Goal: Information Seeking & Learning: Learn about a topic

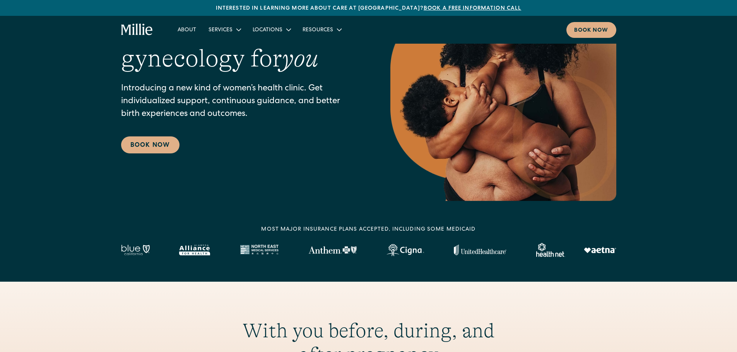
scroll to position [103, 0]
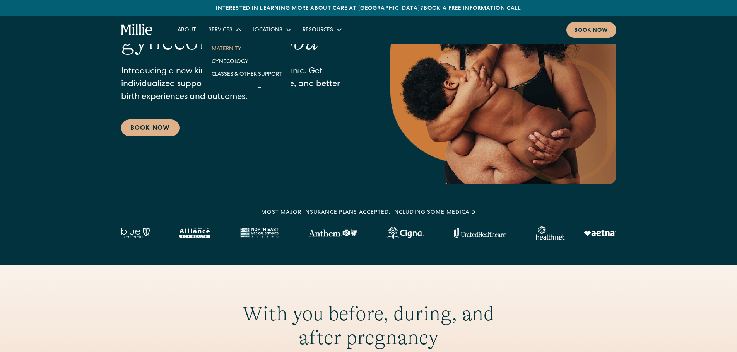
click at [226, 50] on link "Maternity" at bounding box center [246, 48] width 83 height 13
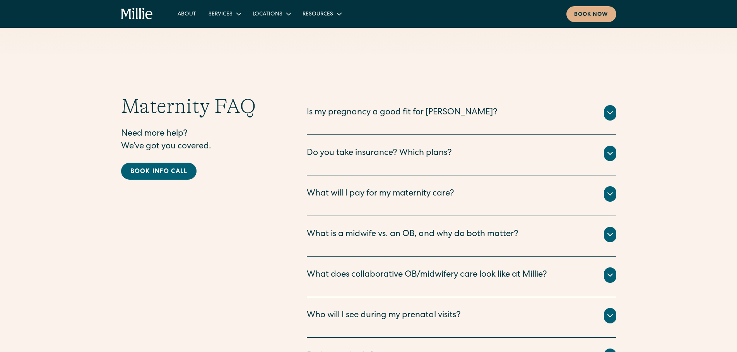
scroll to position [2500, 0]
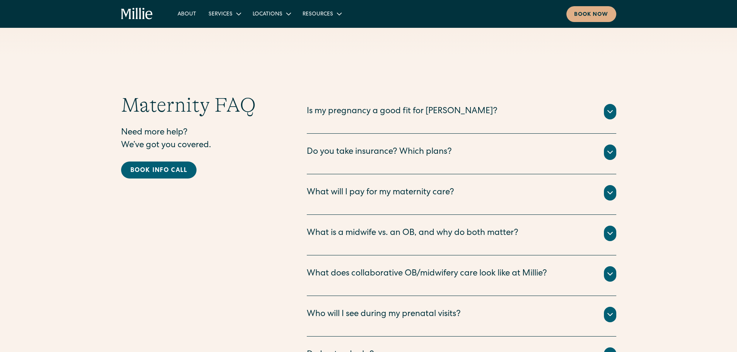
click at [404, 106] on div "Is my pregnancy a good fit for Millie?" at bounding box center [402, 112] width 191 height 13
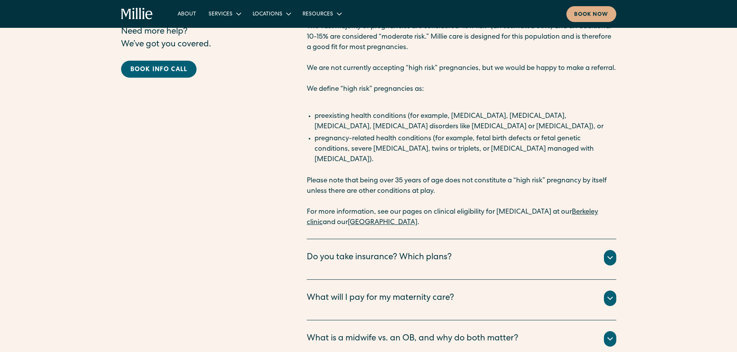
scroll to position [2603, 0]
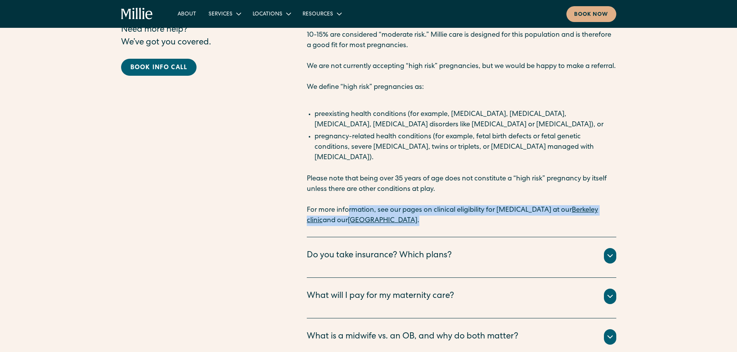
drag, startPoint x: 350, startPoint y: 181, endPoint x: 673, endPoint y: 191, distance: 323.4
click at [674, 193] on div "Maternity FAQ Need more help? We’ve got you covered. Book info call Is my pregn…" at bounding box center [368, 316] width 737 height 653
click at [375, 217] on link "South Bay clinic" at bounding box center [383, 220] width 70 height 7
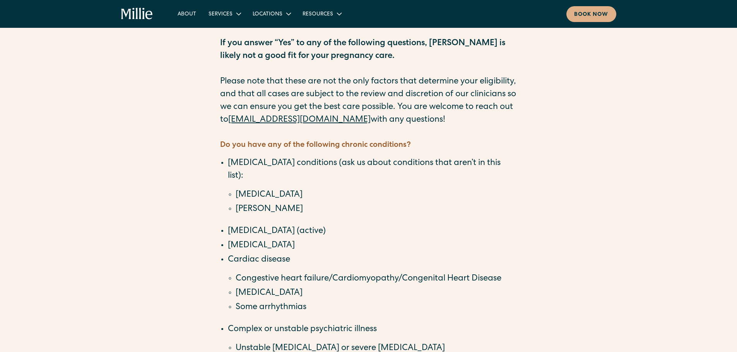
scroll to position [103, 0]
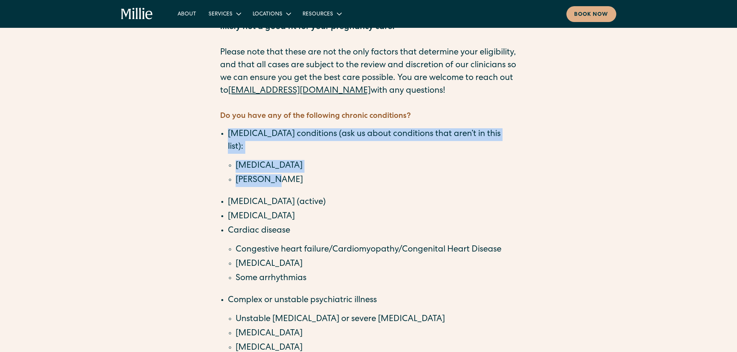
drag, startPoint x: 148, startPoint y: 136, endPoint x: 216, endPoint y: 116, distance: 70.7
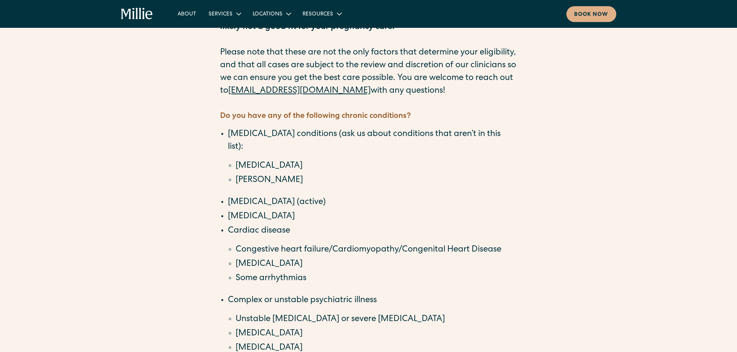
click at [240, 196] on li "Cancer (active)" at bounding box center [372, 202] width 289 height 13
drag, startPoint x: 240, startPoint y: 186, endPoint x: 240, endPoint y: 194, distance: 8.5
click at [240, 211] on li "Chronic kidney disease" at bounding box center [372, 217] width 289 height 13
click at [240, 225] on li "Cardiac disease Congestive heart failure/Cardiomyopathy/Congenital Heart Diseas…" at bounding box center [372, 255] width 289 height 60
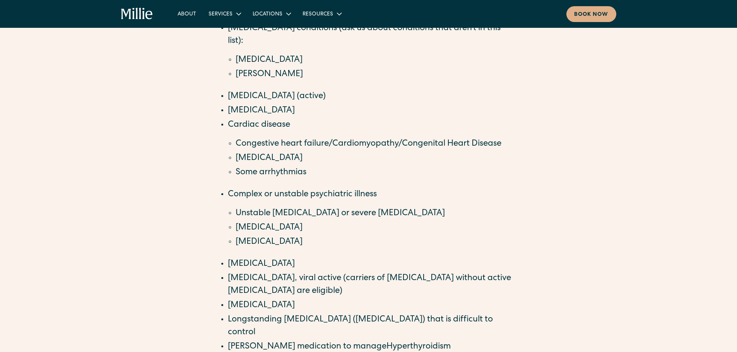
scroll to position [232, 0]
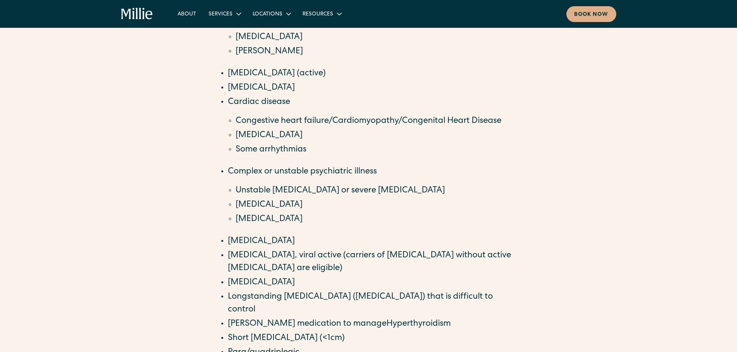
click at [242, 166] on li "Complex or unstable psychiatric illness Unstable bipolar disorder or severe dep…" at bounding box center [372, 196] width 289 height 60
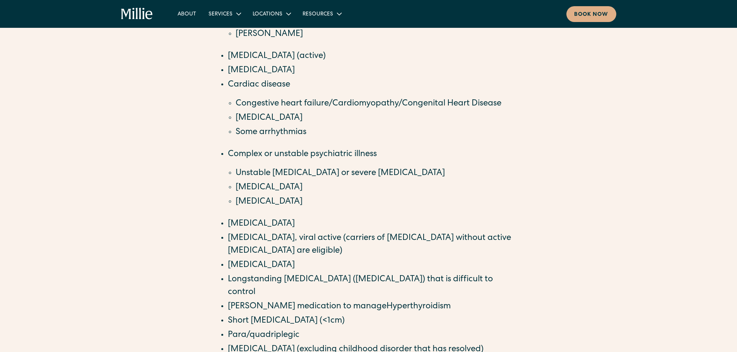
scroll to position [283, 0]
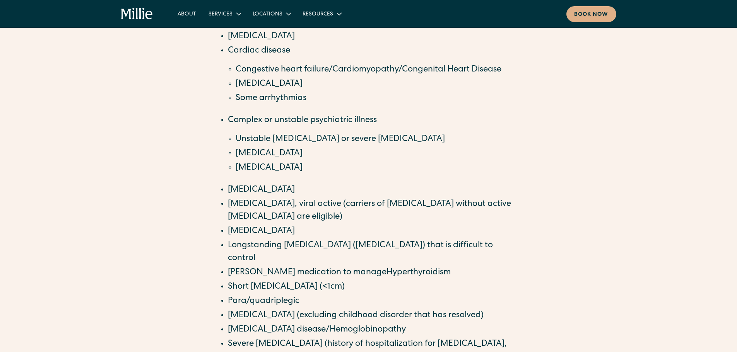
drag, startPoint x: 251, startPoint y: 136, endPoint x: 352, endPoint y: 134, distance: 100.9
click at [352, 162] on li "[MEDICAL_DATA]" at bounding box center [375, 168] width 281 height 13
click at [290, 133] on li "Unstable [MEDICAL_DATA] or severe [MEDICAL_DATA]" at bounding box center [375, 139] width 281 height 13
drag, startPoint x: 253, startPoint y: 152, endPoint x: 268, endPoint y: 160, distance: 16.8
click at [269, 184] on li "[MEDICAL_DATA]" at bounding box center [372, 190] width 289 height 13
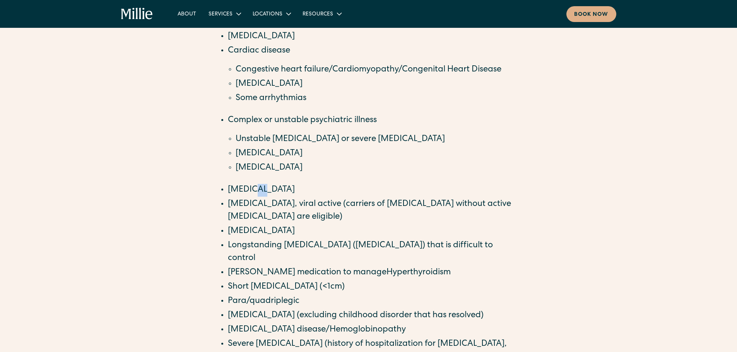
click at [267, 184] on li "[MEDICAL_DATA]" at bounding box center [372, 190] width 289 height 13
drag, startPoint x: 267, startPoint y: 159, endPoint x: 226, endPoint y: 153, distance: 41.1
click at [226, 153] on ul "Autoimmune conditions (ask us about conditions that aren’t in this list): Lupus…" at bounding box center [368, 169] width 297 height 443
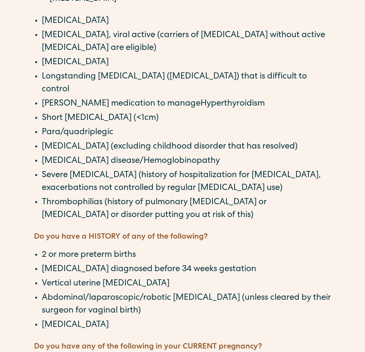
scroll to position [432, 0]
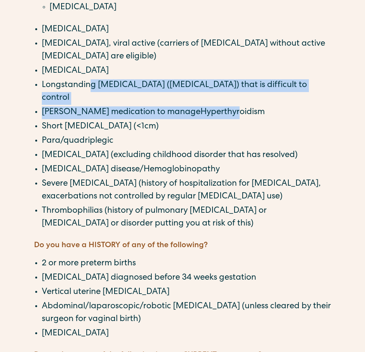
drag, startPoint x: 88, startPoint y: 56, endPoint x: 294, endPoint y: 70, distance: 206.5
click at [294, 70] on ul "Autoimmune conditions (ask us about conditions that aren’t in this list): Lupus…" at bounding box center [182, 9] width 297 height 443
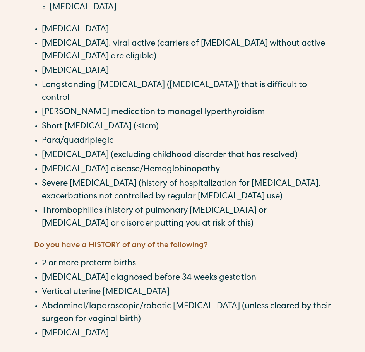
click at [209, 121] on li "Short [MEDICAL_DATA] (<1cm)" at bounding box center [186, 127] width 289 height 13
click at [337, 53] on div "Clinical Eligibility for Prenatal Care at Millie If you answer “Yes” to any of …" at bounding box center [182, 36] width 365 height 861
drag, startPoint x: 333, startPoint y: 56, endPoint x: 42, endPoint y: 56, distance: 291.5
click at [42, 56] on div "Clinical Eligibility for Prenatal Care at Millie If you answer “Yes” to any of …" at bounding box center [182, 36] width 365 height 861
copy li "Longstanding [MEDICAL_DATA] ([MEDICAL_DATA]) that is difficult to control"
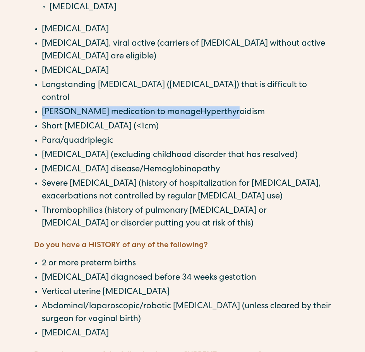
drag, startPoint x: 227, startPoint y: 72, endPoint x: 43, endPoint y: 75, distance: 183.3
click at [43, 106] on li "[PERSON_NAME] medication to manageHyperthyroidism" at bounding box center [186, 112] width 289 height 13
copy li "[PERSON_NAME] medication to manageHyperthyroidism"
drag, startPoint x: 116, startPoint y: 97, endPoint x: 38, endPoint y: 100, distance: 78.6
click at [38, 100] on ul "Autoimmune conditions (ask us about conditions that aren’t in this list): Lupus…" at bounding box center [182, 9] width 297 height 443
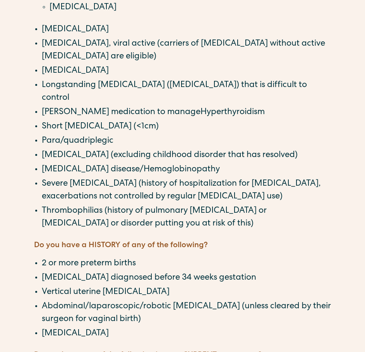
click at [166, 121] on li "Short [MEDICAL_DATA] (<1cm)" at bounding box center [186, 127] width 289 height 13
drag, startPoint x: 115, startPoint y: 98, endPoint x: 9, endPoint y: 97, distance: 105.5
click at [9, 97] on div "Clinical Eligibility for Prenatal Care at Millie If you answer “Yes” to any of …" at bounding box center [182, 36] width 365 height 861
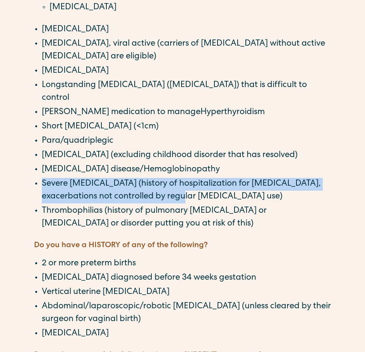
drag, startPoint x: 171, startPoint y: 155, endPoint x: 38, endPoint y: 142, distance: 134.0
click at [38, 142] on ul "Autoimmune conditions (ask us about conditions that aren’t in this list): Lupus…" at bounding box center [182, 9] width 297 height 443
copy li "Severe [MEDICAL_DATA] (history of hospitalization for [MEDICAL_DATA], exacerbat…"
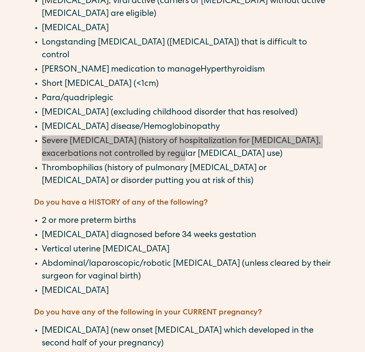
scroll to position [484, 0]
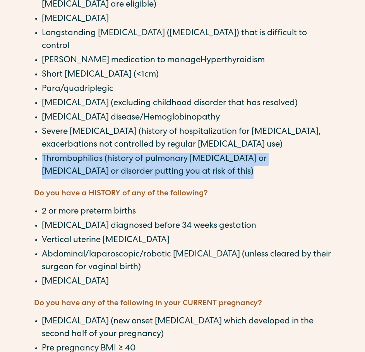
drag, startPoint x: 198, startPoint y: 132, endPoint x: 42, endPoint y: 113, distance: 157.8
click at [42, 153] on li "Thrombophilias (history of pulmonary [MEDICAL_DATA] or [MEDICAL_DATA] or disord…" at bounding box center [186, 166] width 289 height 26
copy li "Thrombophilias (history of pulmonary [MEDICAL_DATA] or [MEDICAL_DATA] or disord…"
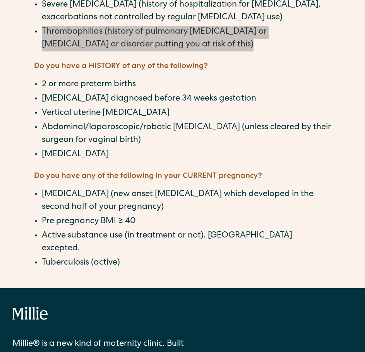
scroll to position [613, 0]
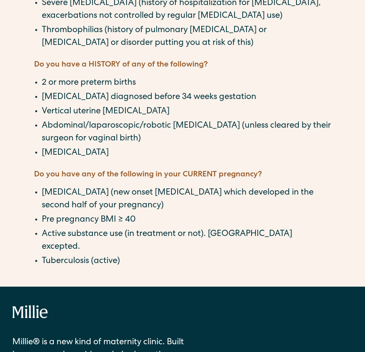
drag, startPoint x: 148, startPoint y: 42, endPoint x: 158, endPoint y: 44, distance: 9.7
click at [158, 77] on li "2 or more preterm births" at bounding box center [186, 83] width 289 height 13
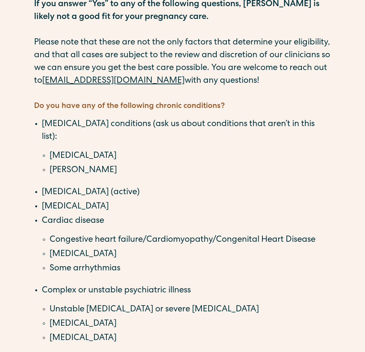
scroll to position [97, 0]
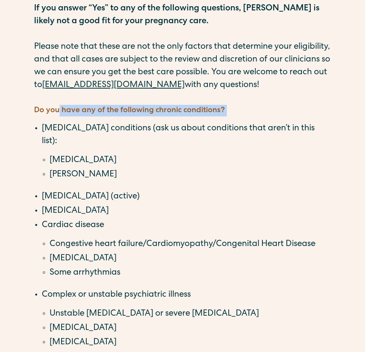
drag, startPoint x: 58, startPoint y: 97, endPoint x: 229, endPoint y: 103, distance: 171.4
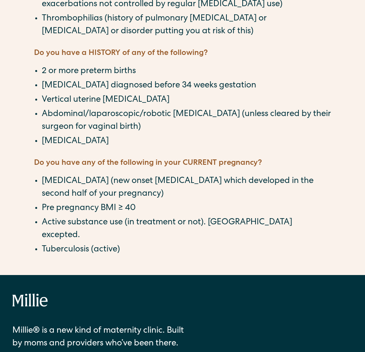
scroll to position [613, 0]
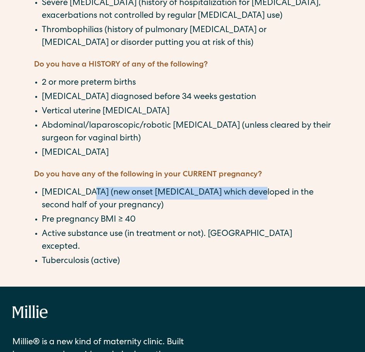
drag, startPoint x: 88, startPoint y: 150, endPoint x: 249, endPoint y: 153, distance: 161.6
click at [249, 187] on li "[MEDICAL_DATA] (new onset [MEDICAL_DATA] which developed in the second half of …" at bounding box center [186, 200] width 289 height 26
click at [113, 187] on li "[MEDICAL_DATA] (new onset [MEDICAL_DATA] which developed in the second half of …" at bounding box center [186, 200] width 289 height 26
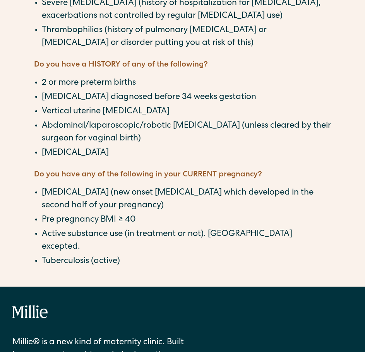
drag, startPoint x: 75, startPoint y: 149, endPoint x: 60, endPoint y: 159, distance: 18.4
click at [75, 187] on li "[MEDICAL_DATA] (new onset [MEDICAL_DATA] which developed in the second half of …" at bounding box center [186, 200] width 289 height 26
drag, startPoint x: 61, startPoint y: 153, endPoint x: 92, endPoint y: 169, distance: 34.8
click at [259, 187] on li "[MEDICAL_DATA] (new onset [MEDICAL_DATA] which developed in the second half of …" at bounding box center [186, 200] width 289 height 26
click at [58, 187] on li "[MEDICAL_DATA] (new onset [MEDICAL_DATA] which developed in the second half of …" at bounding box center [186, 200] width 289 height 26
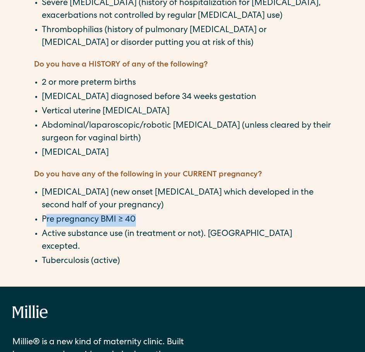
drag, startPoint x: 45, startPoint y: 180, endPoint x: 136, endPoint y: 177, distance: 91.3
click at [136, 214] on li "Pre pregnancy BMI ≥ 40" at bounding box center [186, 220] width 289 height 13
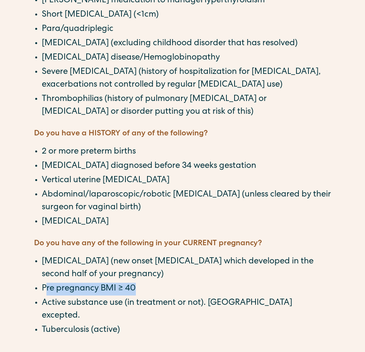
scroll to position [535, 0]
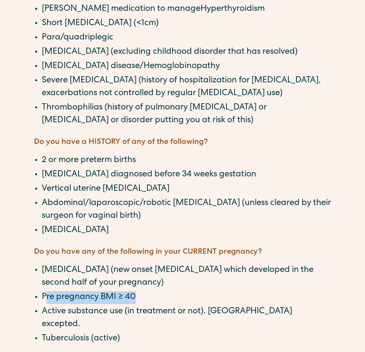
drag, startPoint x: 144, startPoint y: 190, endPoint x: 31, endPoint y: 142, distance: 122.5
click at [110, 197] on li "Abdominal/laparoscopic/robotic [MEDICAL_DATA] (unless cleared by their surgeon …" at bounding box center [186, 210] width 289 height 26
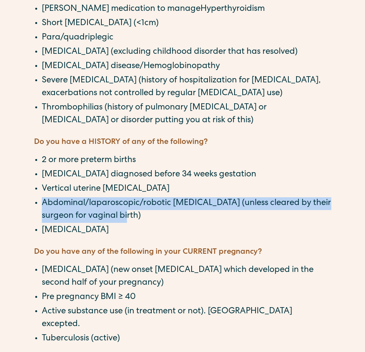
drag, startPoint x: 145, startPoint y: 175, endPoint x: 47, endPoint y: 162, distance: 98.6
click at [45, 197] on li "Abdominal/laparoscopic/robotic [MEDICAL_DATA] (unless cleared by their surgeon …" at bounding box center [186, 210] width 289 height 26
copy li "bdominal/laparoscopic/robotic myomectomy (unless cleared by their surgeon for v…"
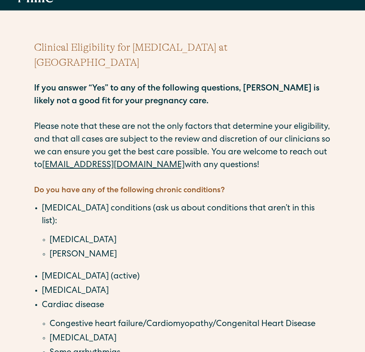
scroll to position [51, 0]
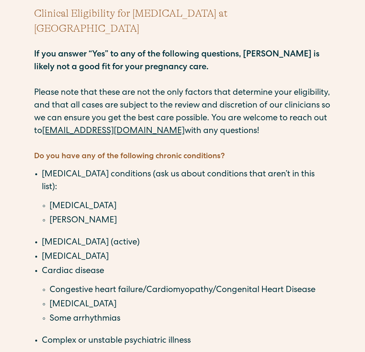
drag, startPoint x: 36, startPoint y: 77, endPoint x: 339, endPoint y: 123, distance: 306.5
click at [291, 151] on h5 "Do you have any of the following chronic conditions?" at bounding box center [182, 157] width 297 height 12
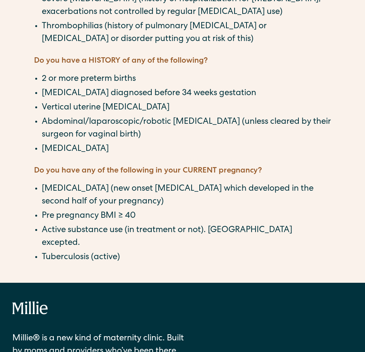
scroll to position [619, 0]
